Goal: Navigation & Orientation: Find specific page/section

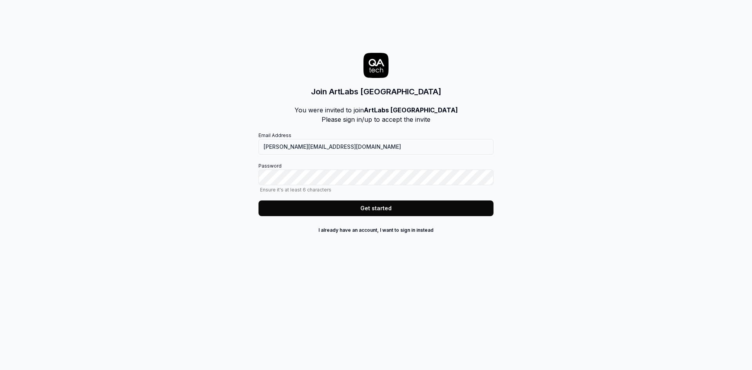
click at [265, 212] on button "Get started" at bounding box center [375, 209] width 235 height 16
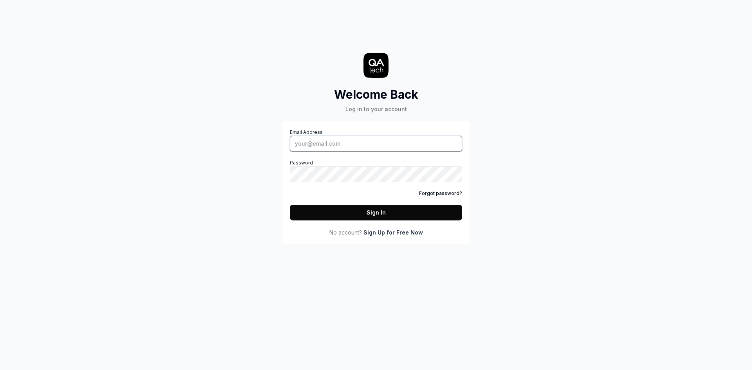
click at [319, 145] on input "Email Address" at bounding box center [376, 144] width 172 height 16
type input "y.ivashchenko@artlabseurope.com"
click at [325, 217] on button "Sign In" at bounding box center [376, 213] width 172 height 16
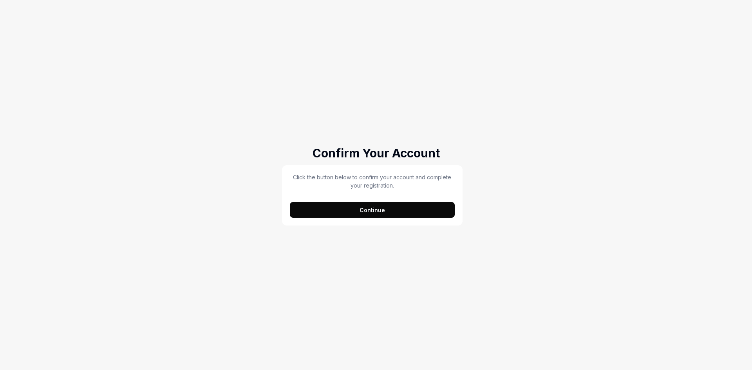
click at [352, 207] on button "Continue" at bounding box center [372, 210] width 165 height 16
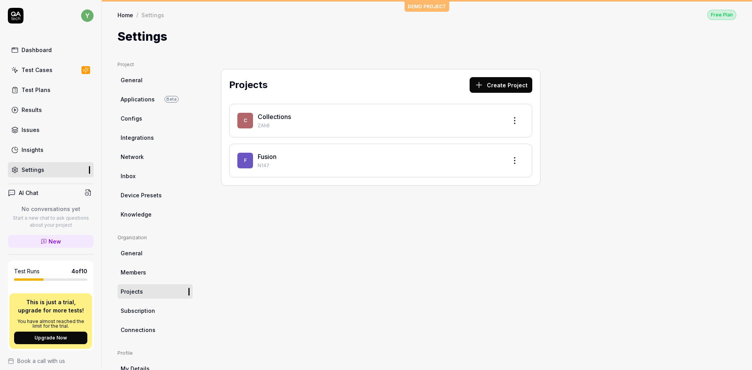
click at [31, 67] on div "Test Cases" at bounding box center [37, 70] width 31 height 8
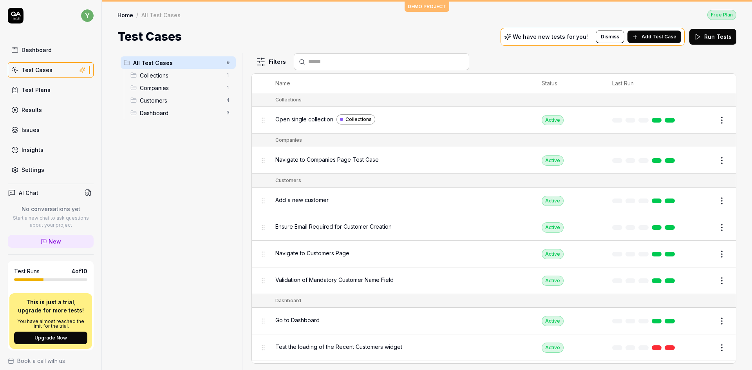
click at [162, 76] on span "Collections" at bounding box center [181, 75] width 82 height 8
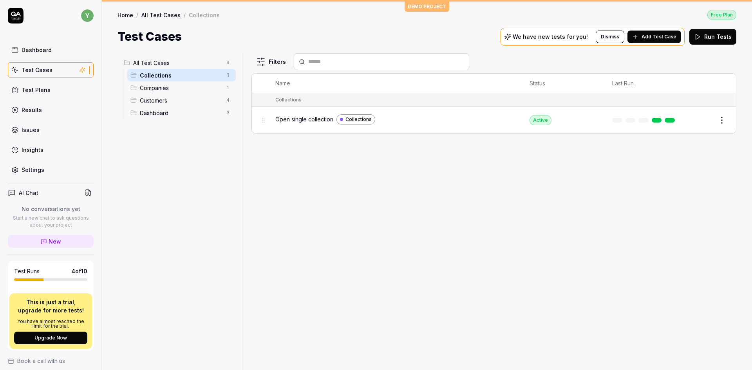
click at [161, 85] on span "Companies" at bounding box center [181, 88] width 82 height 8
click at [25, 93] on div "Test Plans" at bounding box center [36, 90] width 29 height 8
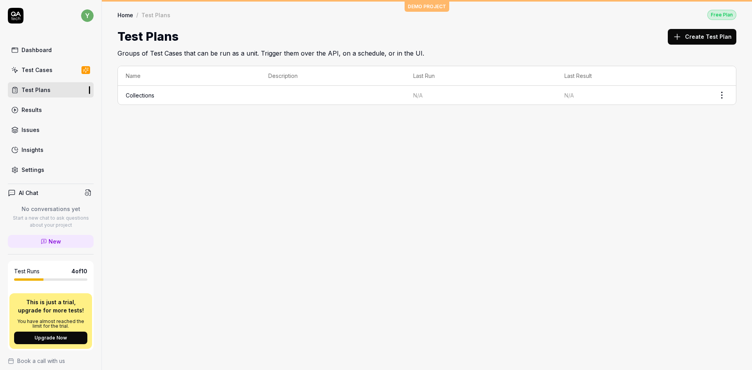
click at [28, 114] on div "Results" at bounding box center [32, 110] width 20 height 8
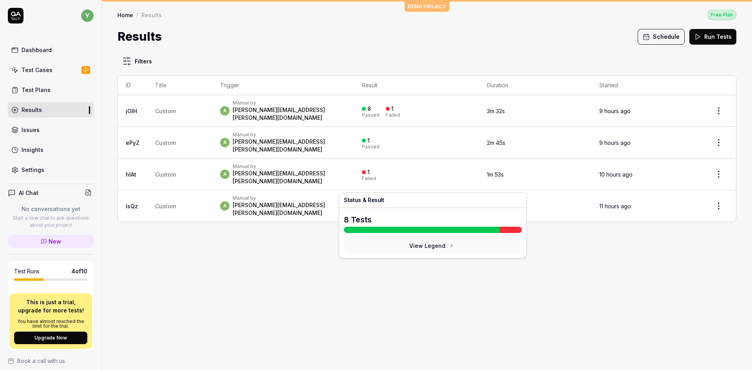
click at [400, 208] on div "Failed" at bounding box center [393, 210] width 14 height 5
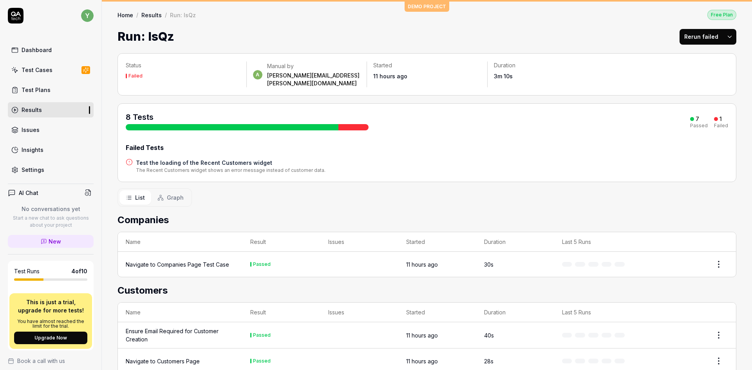
click at [719, 188] on div "List Graph" at bounding box center [426, 197] width 619 height 18
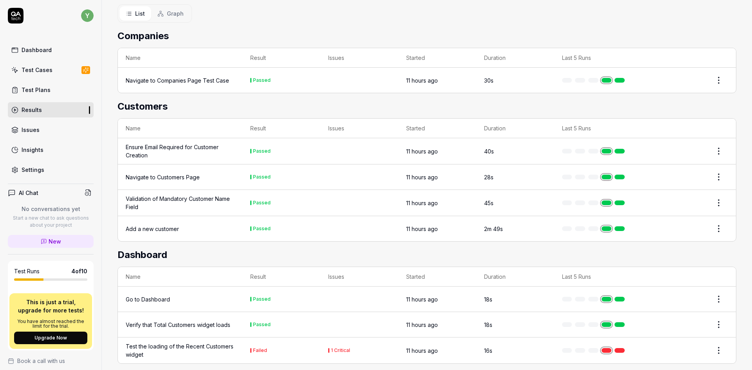
scroll to position [186, 0]
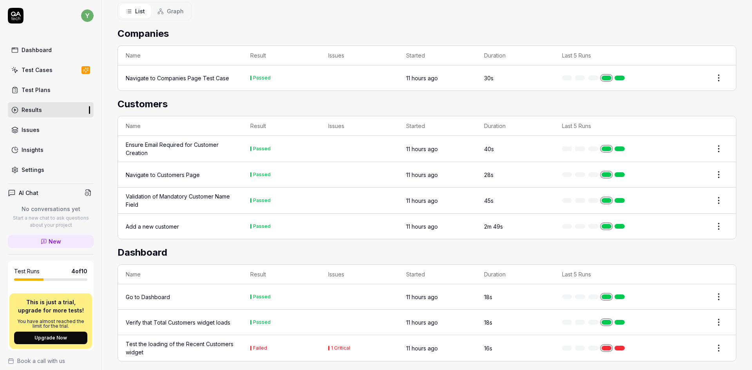
click at [36, 70] on div "Test Cases" at bounding box center [37, 70] width 31 height 8
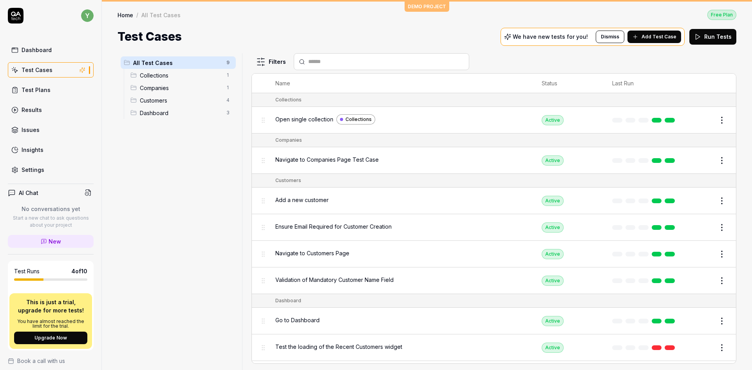
click at [160, 75] on span "Collections" at bounding box center [181, 75] width 82 height 8
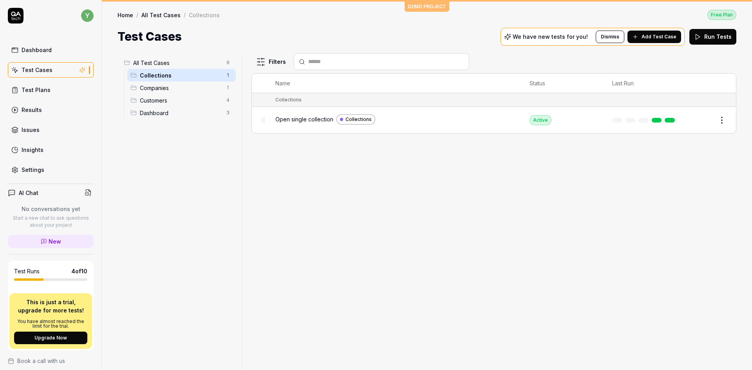
click at [154, 87] on span "Companies" at bounding box center [181, 88] width 82 height 8
click at [156, 98] on span "Customers" at bounding box center [181, 100] width 82 height 8
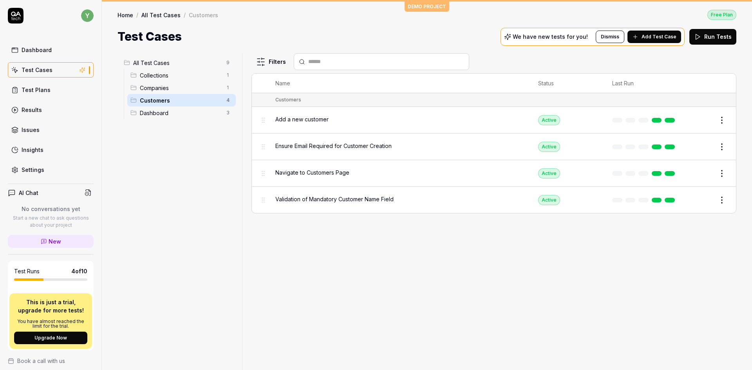
click at [144, 113] on span "Dashboard" at bounding box center [181, 113] width 82 height 8
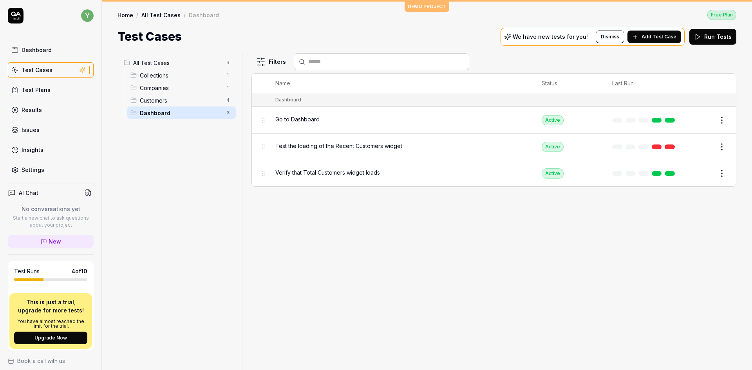
click at [17, 12] on icon at bounding box center [16, 16] width 16 height 16
